Goal: Check status

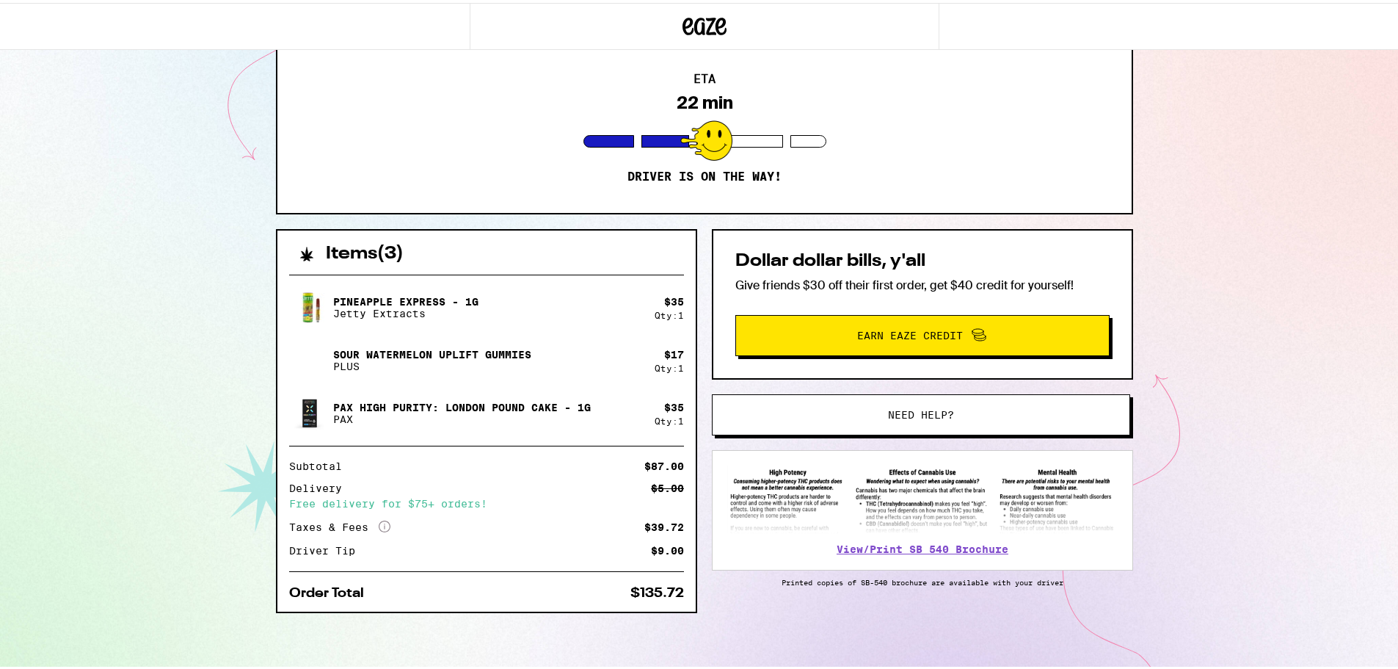
click at [174, 300] on div "[STREET_ADDRESS] ETA 22 min Driver is on the way! Items ( 3 ) Pineapple Express…" at bounding box center [704, 263] width 1409 height 812
click at [162, 192] on div "[STREET_ADDRESS] ETA 24 min Driver is on the way! Items ( 3 ) Pineapple Express…" at bounding box center [704, 263] width 1409 height 812
click at [163, 192] on div "[STREET_ADDRESS] ETA 24 min Driver is on the way! Items ( 3 ) Pineapple Express…" at bounding box center [704, 263] width 1409 height 812
click at [165, 197] on div "[STREET_ADDRESS] ETA 24 min Driver is on the way! Items ( 3 ) Pineapple Express…" at bounding box center [704, 263] width 1409 height 812
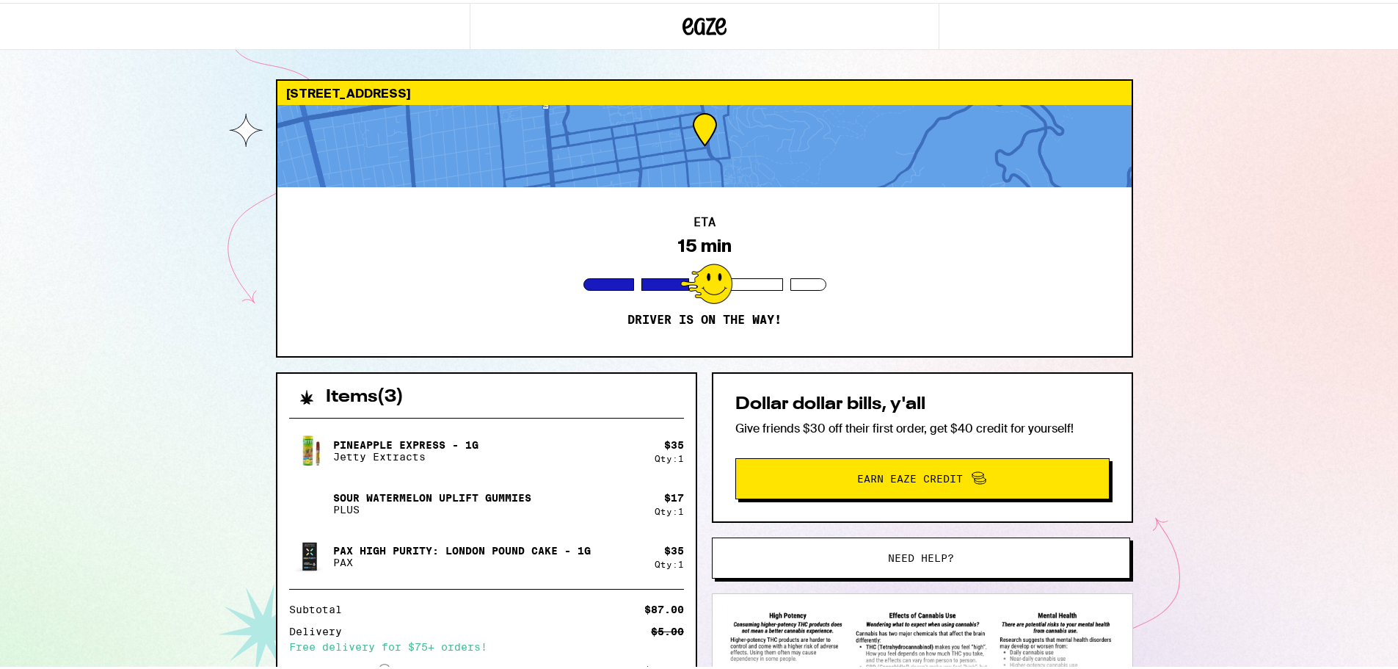
click at [194, 476] on div "[STREET_ADDRESS] ETA 15 min Driver is on the way! Items ( 3 ) Pineapple Express…" at bounding box center [704, 406] width 1409 height 812
drag, startPoint x: 1371, startPoint y: 396, endPoint x: 1407, endPoint y: 376, distance: 40.4
click at [1378, 387] on div "[STREET_ADDRESS] ETA 18 min Driver is on the way! Items ( 3 ) Pineapple Express…" at bounding box center [704, 406] width 1409 height 812
click at [1093, 443] on div "Dollar dollar bills, y'all Give friends $30 off their first order, get $40 cred…" at bounding box center [922, 444] width 421 height 150
click at [1352, 352] on div "[STREET_ADDRESS] ETA 14 min Driver is on the way! Items ( 3 ) Pineapple Express…" at bounding box center [704, 406] width 1409 height 812
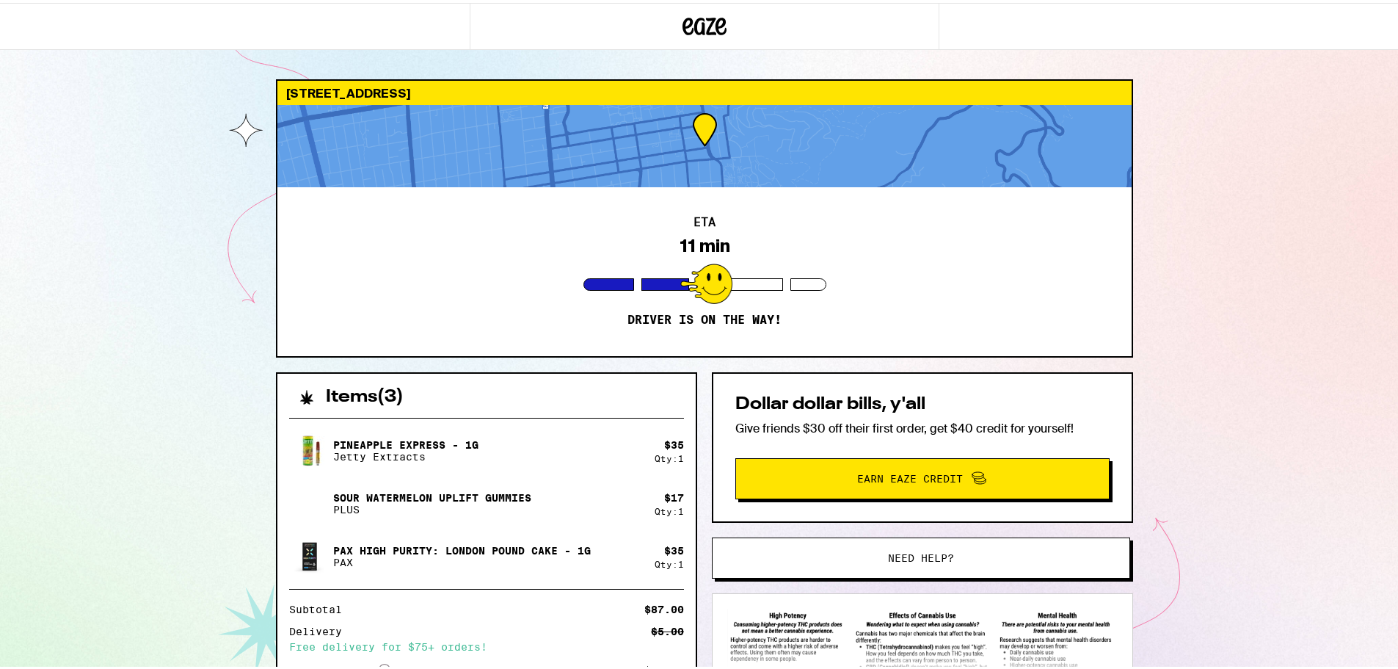
click at [1336, 258] on div "[STREET_ADDRESS] ETA 11 min Driver is on the way! Items ( 3 ) Pineapple Express…" at bounding box center [704, 406] width 1409 height 812
click at [1338, 253] on div "[STREET_ADDRESS] ETA 11 min Driver is on the way! Items ( 3 ) Pineapple Express…" at bounding box center [704, 406] width 1409 height 812
click at [1397, 376] on div "[STREET_ADDRESS] ETA Arriving Soon Order is arriving Items ( 3 ) Pineapple Expr…" at bounding box center [704, 406] width 1409 height 812
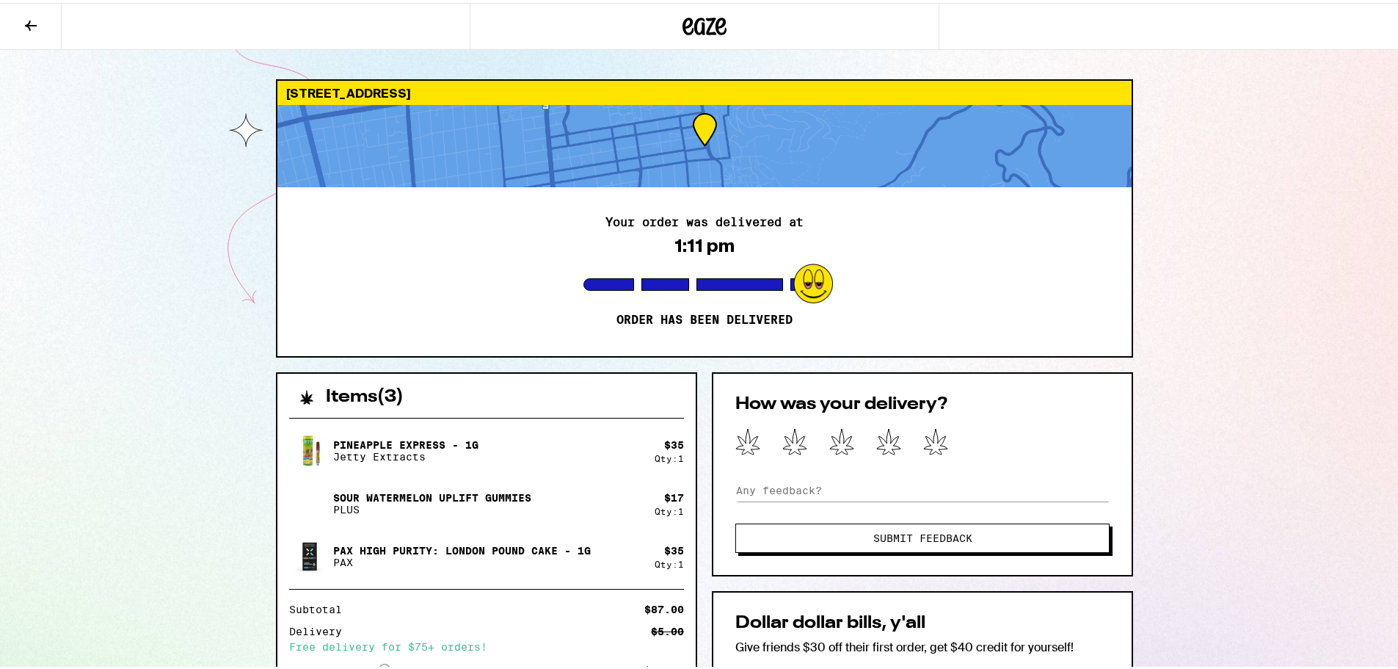
click at [1392, 330] on div "[STREET_ADDRESS] Your order was delivered at 1:11 pm Order has been delivered I…" at bounding box center [704, 509] width 1409 height 1019
click at [1395, 395] on div "[STREET_ADDRESS] Your order was delivered at 1:11 pm Order has been delivered I…" at bounding box center [704, 509] width 1409 height 1019
